Goal: Task Accomplishment & Management: Complete application form

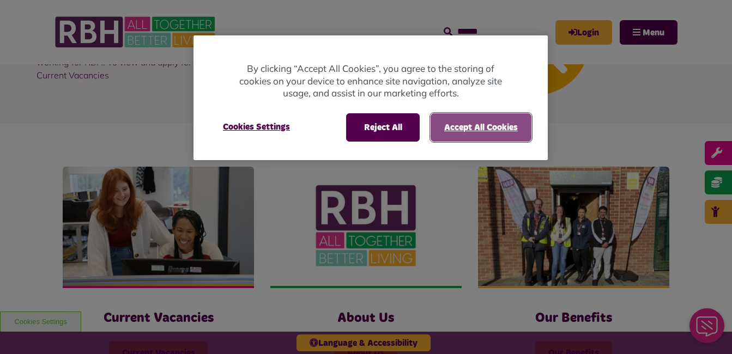
click at [457, 123] on button "Accept All Cookies" at bounding box center [481, 127] width 101 height 28
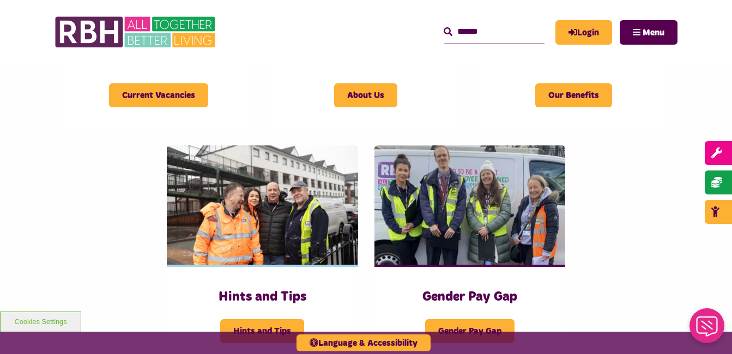
scroll to position [371, 0]
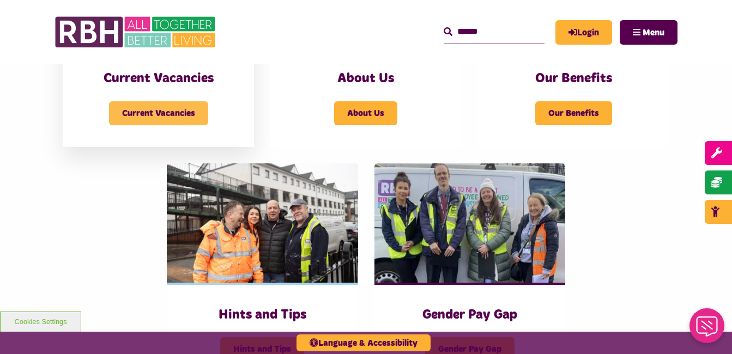
click at [143, 113] on span "Current Vacancies" at bounding box center [158, 113] width 99 height 24
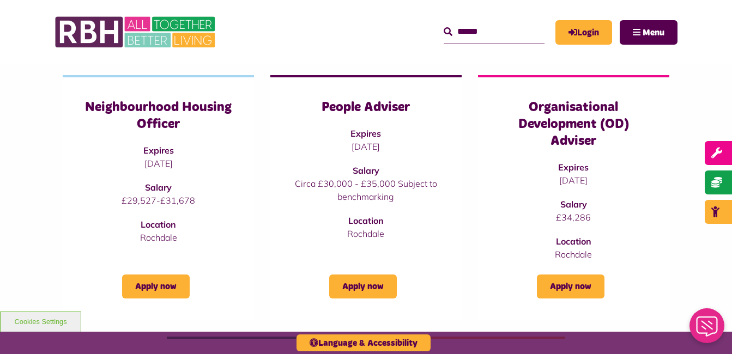
scroll to position [414, 0]
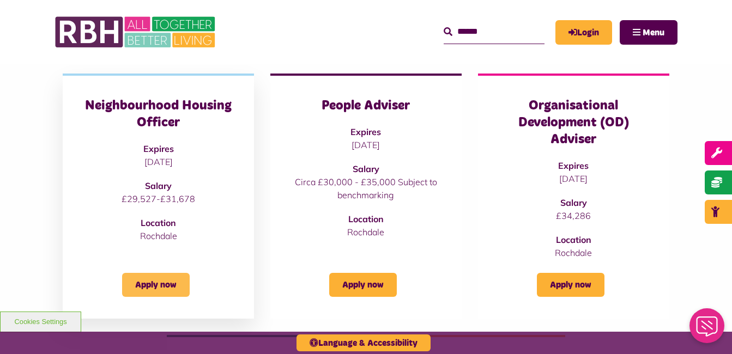
click at [145, 289] on link "Apply now" at bounding box center [156, 285] width 68 height 24
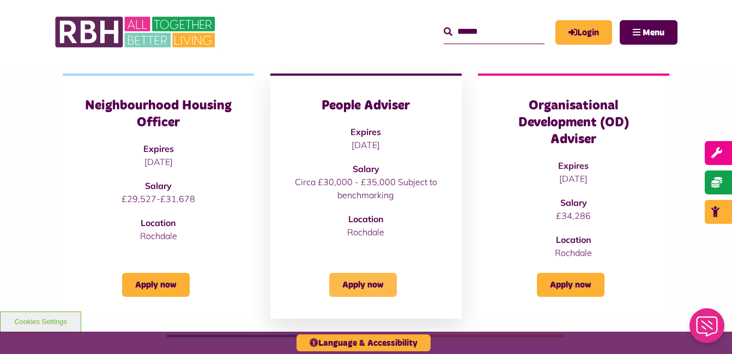
click at [367, 287] on link "Apply now" at bounding box center [363, 285] width 68 height 24
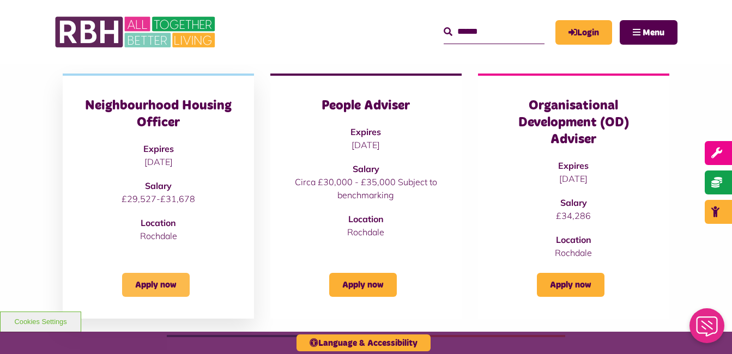
click at [150, 285] on link "Apply now" at bounding box center [156, 285] width 68 height 24
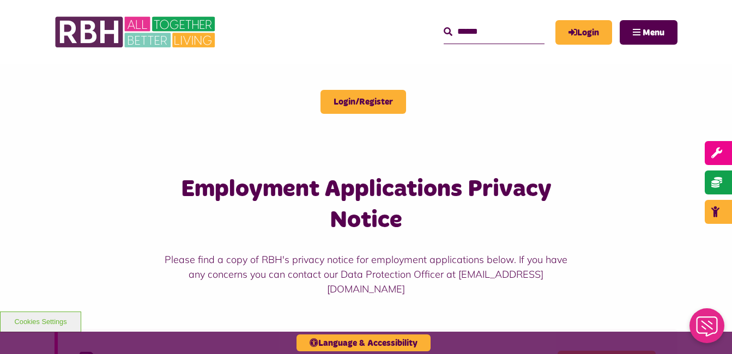
scroll to position [606, 0]
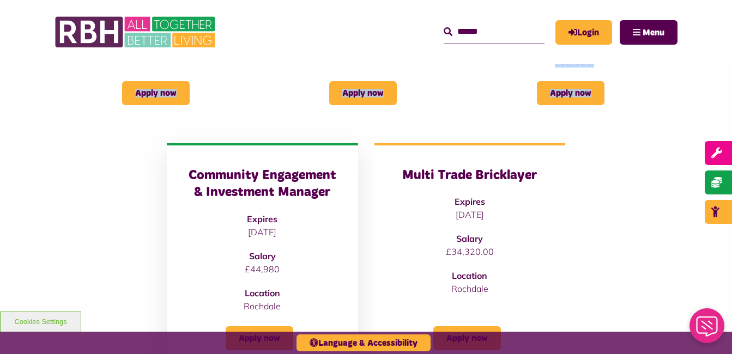
drag, startPoint x: 90, startPoint y: 87, endPoint x: 171, endPoint y: 159, distance: 107.7
drag, startPoint x: 171, startPoint y: 159, endPoint x: 257, endPoint y: 222, distance: 107.3
click at [257, 222] on strong "Expires" at bounding box center [262, 219] width 31 height 11
click at [250, 191] on h3 "Community Engagement & Investment Manager" at bounding box center [263, 184] width 148 height 34
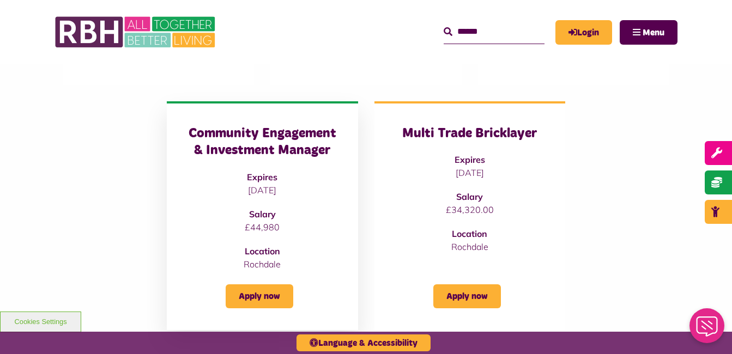
scroll to position [650, 0]
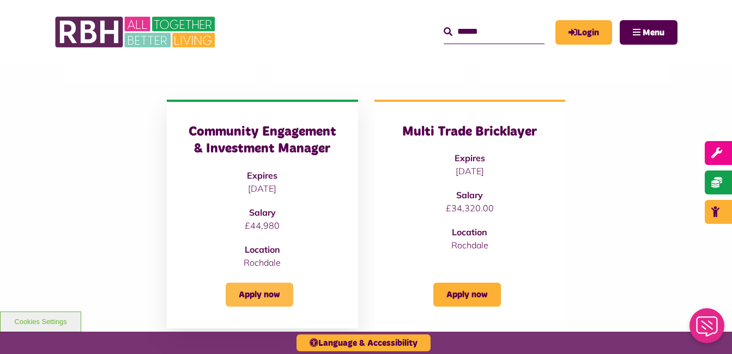
click at [244, 289] on link "Apply now" at bounding box center [260, 295] width 68 height 24
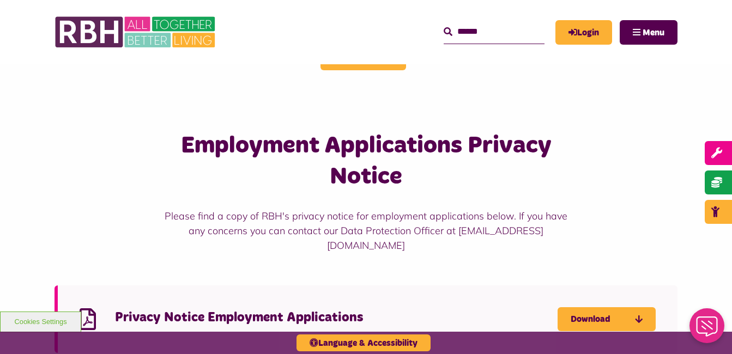
scroll to position [650, 0]
